Goal: Complete application form: Complete application form

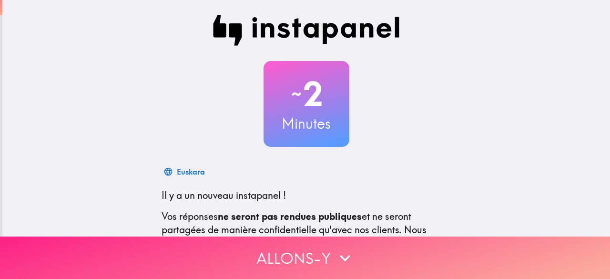
click at [235, 244] on button "Allons-y" at bounding box center [305, 258] width 610 height 42
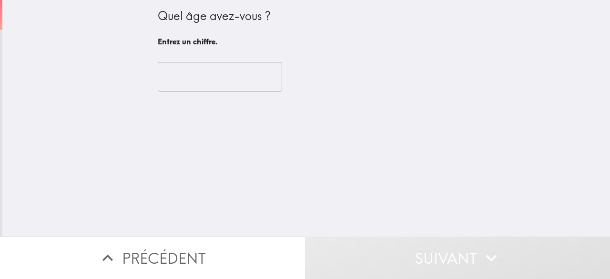
click at [200, 78] on input "number" at bounding box center [220, 77] width 124 height 30
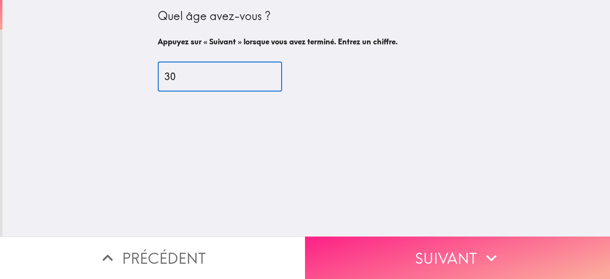
type input "30"
click at [367, 251] on button "Suivant" at bounding box center [457, 258] width 305 height 42
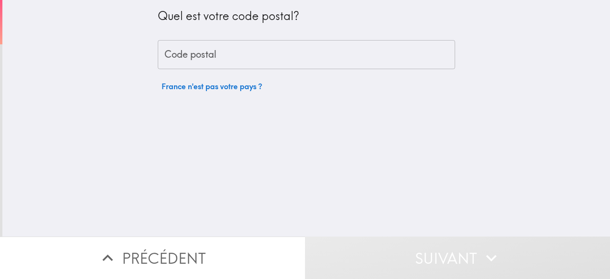
click at [176, 54] on div "Code postal Code postal" at bounding box center [307, 55] width 298 height 30
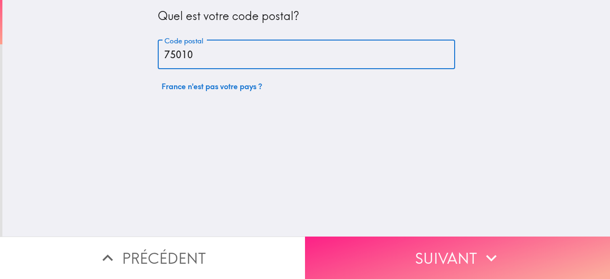
type input "75010"
click at [343, 254] on button "Suivant" at bounding box center [457, 258] width 305 height 42
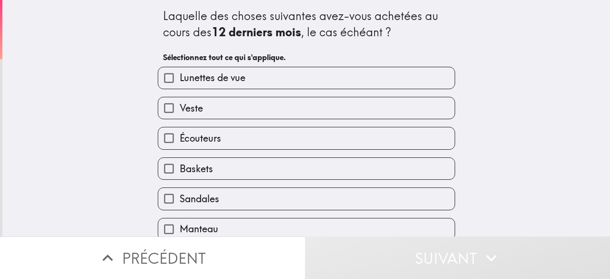
drag, startPoint x: 139, startPoint y: 85, endPoint x: 161, endPoint y: 78, distance: 23.2
drag, startPoint x: 161, startPoint y: 78, endPoint x: 119, endPoint y: 116, distance: 57.4
click at [119, 116] on div "Laquelle des choses suivantes avez-vous achetées au cours des 12 derniers mois …" at bounding box center [306, 118] width 608 height 237
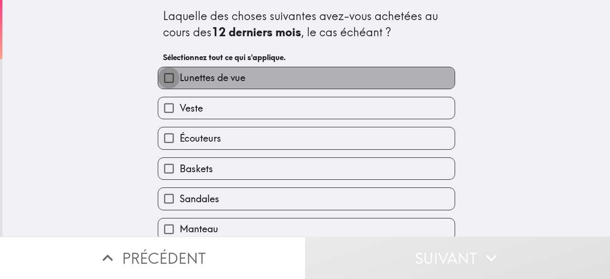
click at [164, 72] on input "Lunettes de vue" at bounding box center [168, 77] width 21 height 21
checkbox input "true"
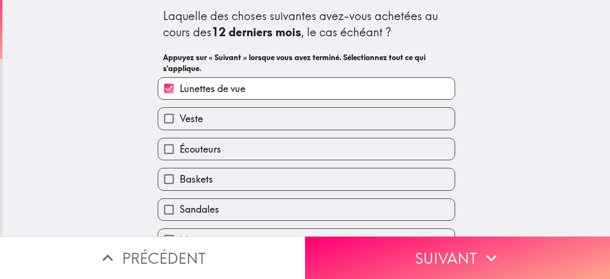
click at [180, 181] on span "Baskets" at bounding box center [196, 179] width 33 height 13
click at [178, 181] on input "Baskets" at bounding box center [168, 178] width 21 height 21
checkbox input "true"
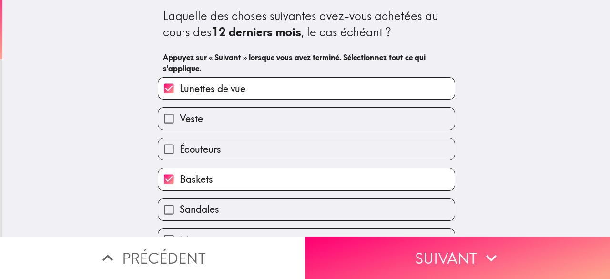
click at [164, 207] on input "Sandales" at bounding box center [168, 209] width 21 height 21
click at [218, 207] on label "Sandales" at bounding box center [306, 209] width 297 height 21
click at [180, 207] on input "Sandales" at bounding box center [168, 209] width 21 height 21
checkbox input "true"
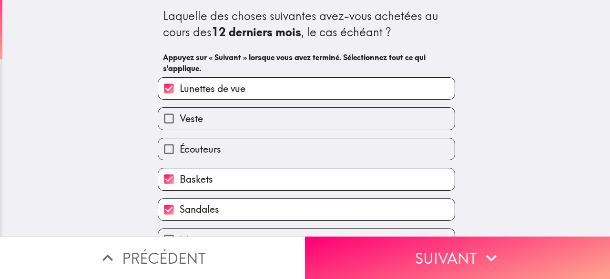
click at [248, 112] on label "Veste" at bounding box center [306, 118] width 297 height 21
click at [180, 112] on input "Veste" at bounding box center [168, 118] width 21 height 21
checkbox input "true"
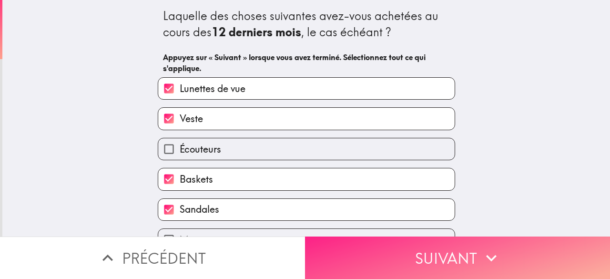
click at [365, 256] on button "Suivant" at bounding box center [457, 258] width 305 height 42
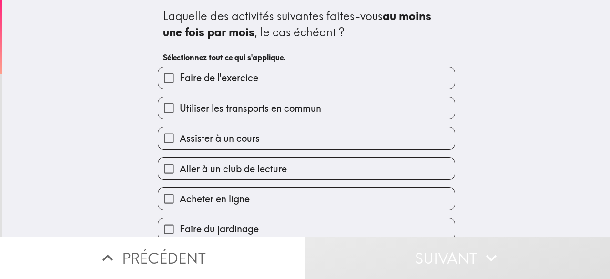
click at [162, 79] on input "Faire de l'exercice" at bounding box center [168, 77] width 21 height 21
checkbox input "true"
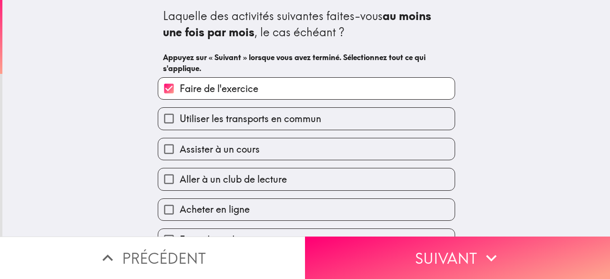
click at [158, 149] on input "Assister à un cours" at bounding box center [168, 148] width 21 height 21
checkbox input "true"
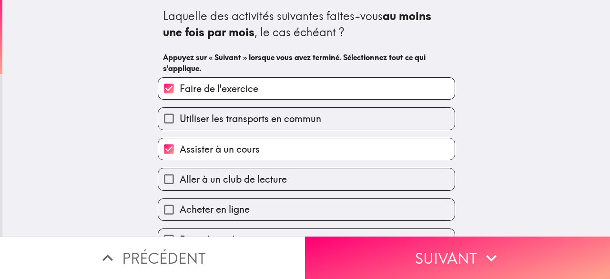
click at [159, 212] on input "Acheter en ligne" at bounding box center [168, 209] width 21 height 21
checkbox input "true"
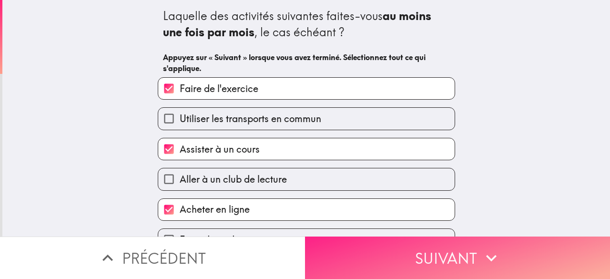
click at [432, 254] on button "Suivant" at bounding box center [457, 258] width 305 height 42
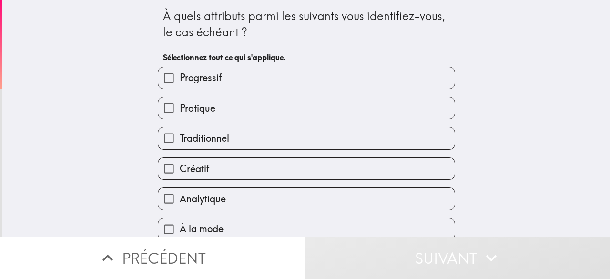
click at [180, 202] on span "Analytique" at bounding box center [203, 198] width 46 height 13
click at [174, 202] on input "Analytique" at bounding box center [168, 198] width 21 height 21
checkbox input "true"
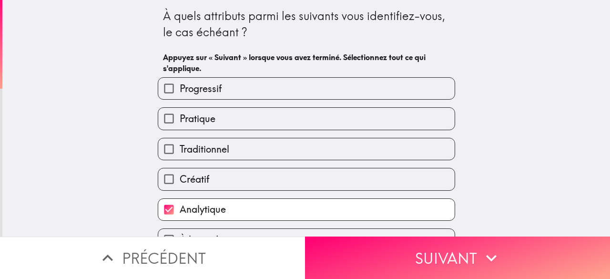
click at [197, 125] on span "Pratique" at bounding box center [198, 118] width 36 height 13
click at [180, 125] on input "Pratique" at bounding box center [168, 118] width 21 height 21
checkbox input "true"
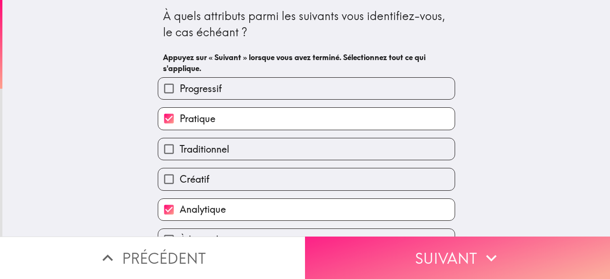
click at [403, 254] on button "Suivant" at bounding box center [457, 258] width 305 height 42
